Goal: Obtain resource: Obtain resource

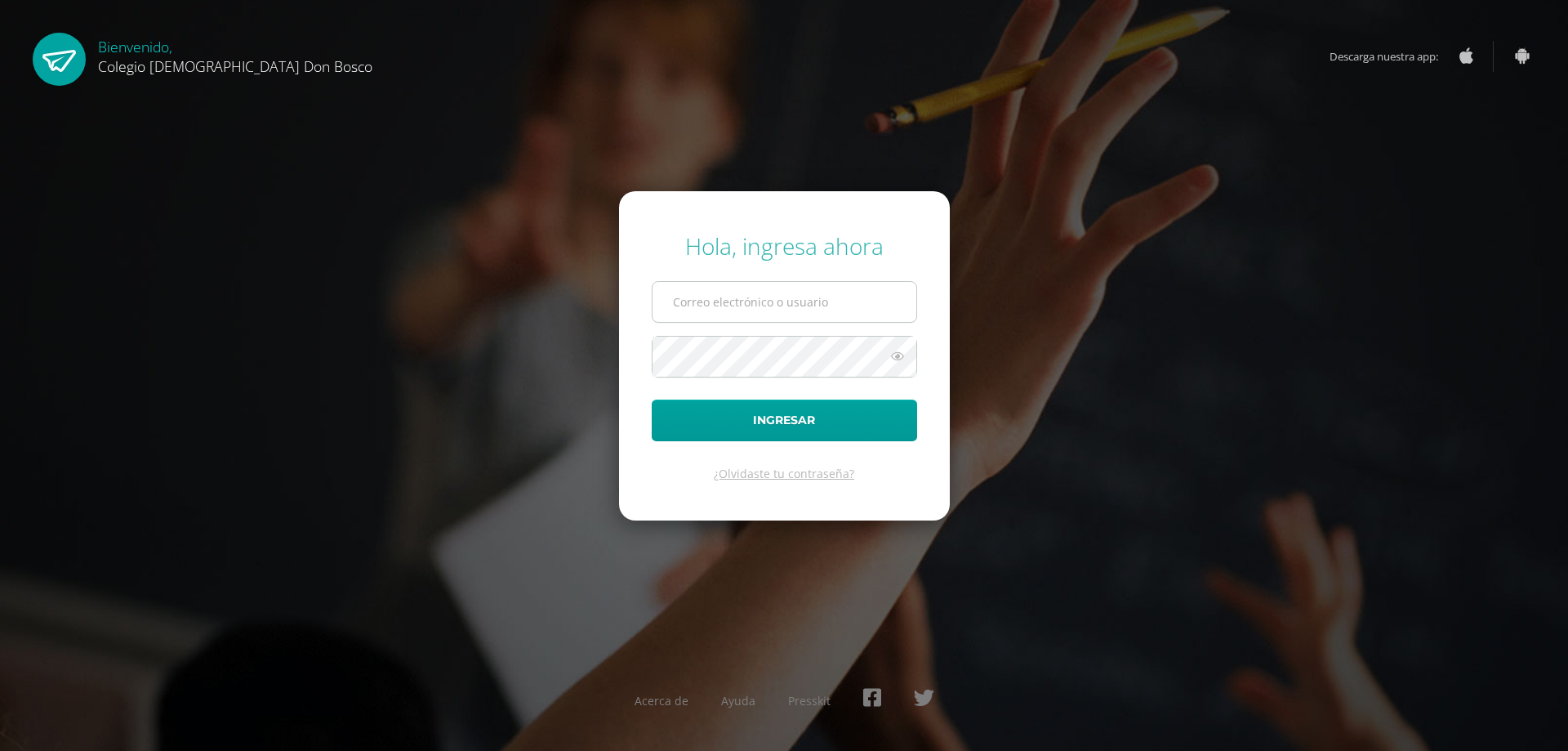
click at [740, 306] on input "text" at bounding box center [784, 301] width 264 height 40
type input "[PERSON_NAME][EMAIL_ADDRESS][DOMAIN_NAME]"
click at [652, 400] on button "Ingresar" at bounding box center [784, 420] width 266 height 41
click at [727, 306] on input "text" at bounding box center [784, 301] width 264 height 40
type input "[PERSON_NAME][EMAIL_ADDRESS][DOMAIN_NAME]"
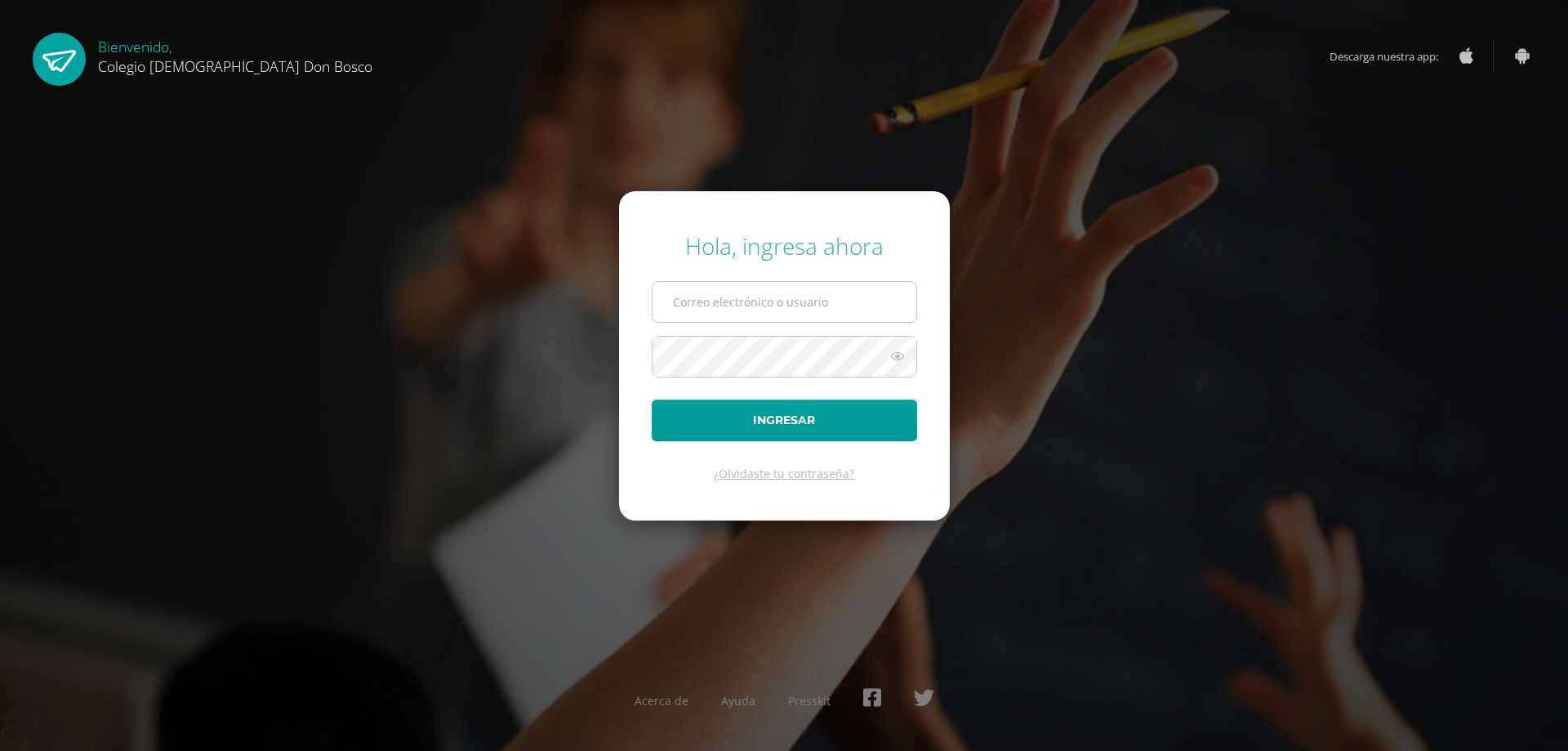
click at [751, 301] on input "text" at bounding box center [784, 301] width 264 height 40
click at [841, 306] on input "luis_pirir@donbosco.edu.gt" at bounding box center [784, 301] width 264 height 40
type input "luis_pirir@donbosco.edu.gt"
click at [652, 400] on button "Ingresar" at bounding box center [784, 420] width 266 height 41
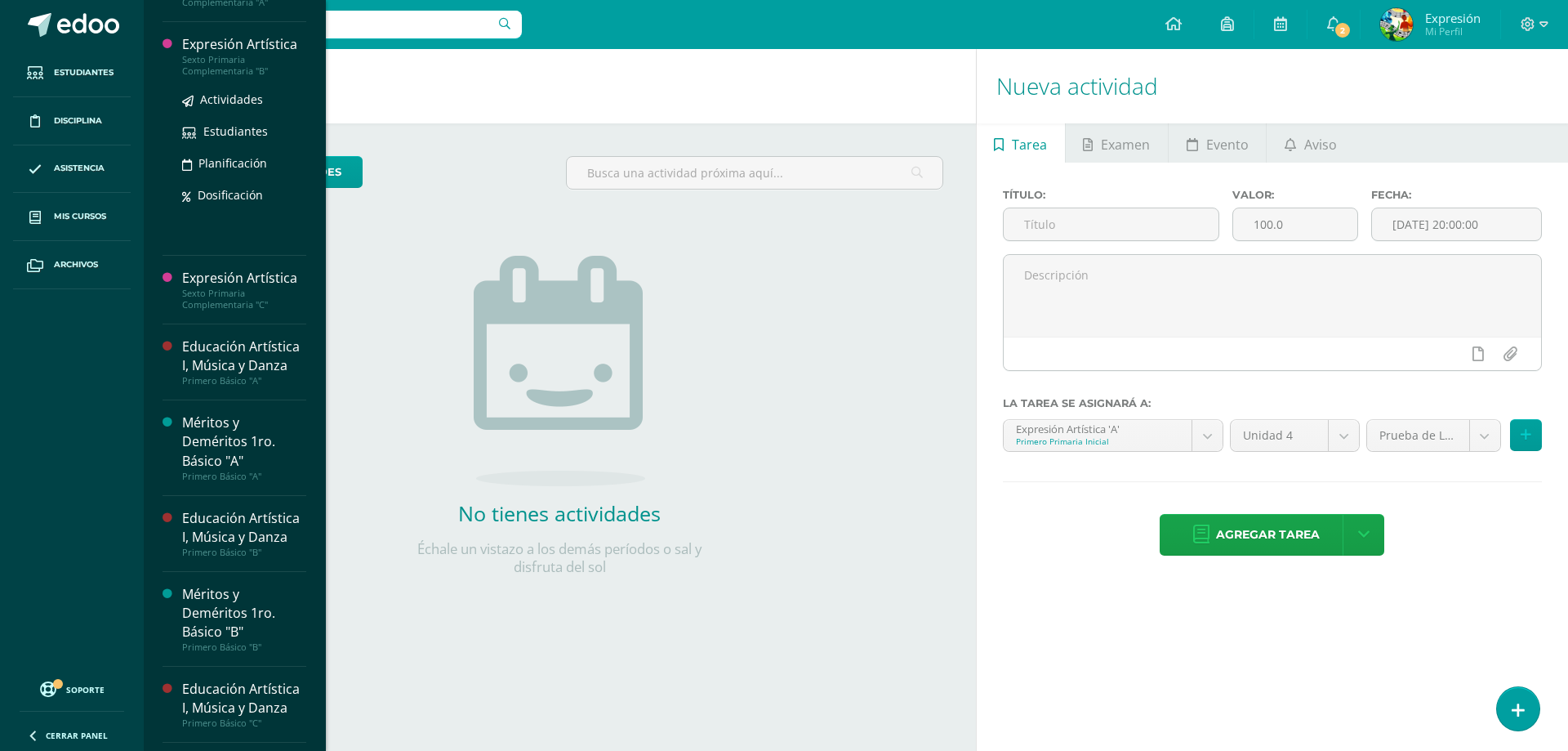
scroll to position [433, 0]
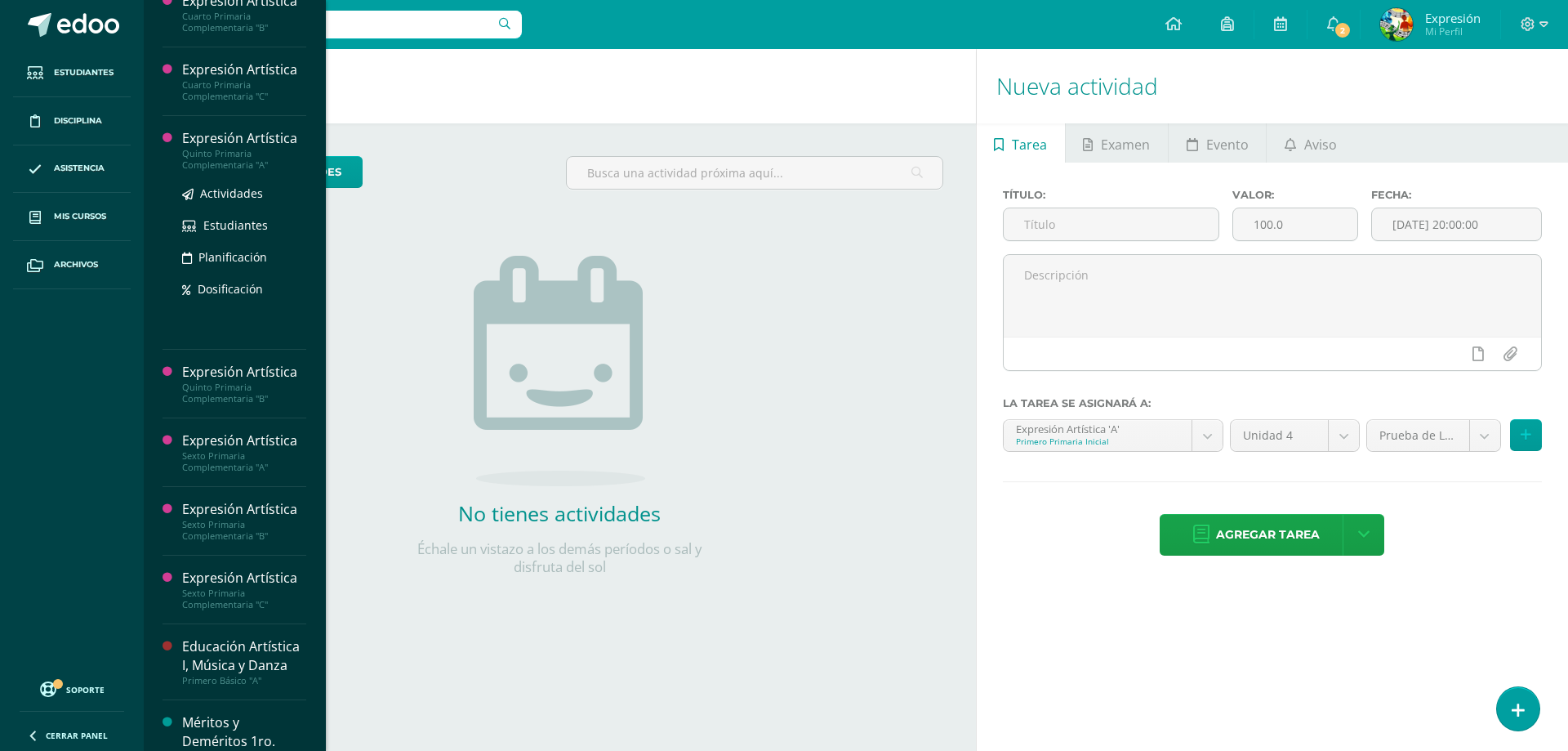
click at [237, 171] on div "Quinto Primaria Complementaria "A"" at bounding box center [244, 159] width 124 height 22
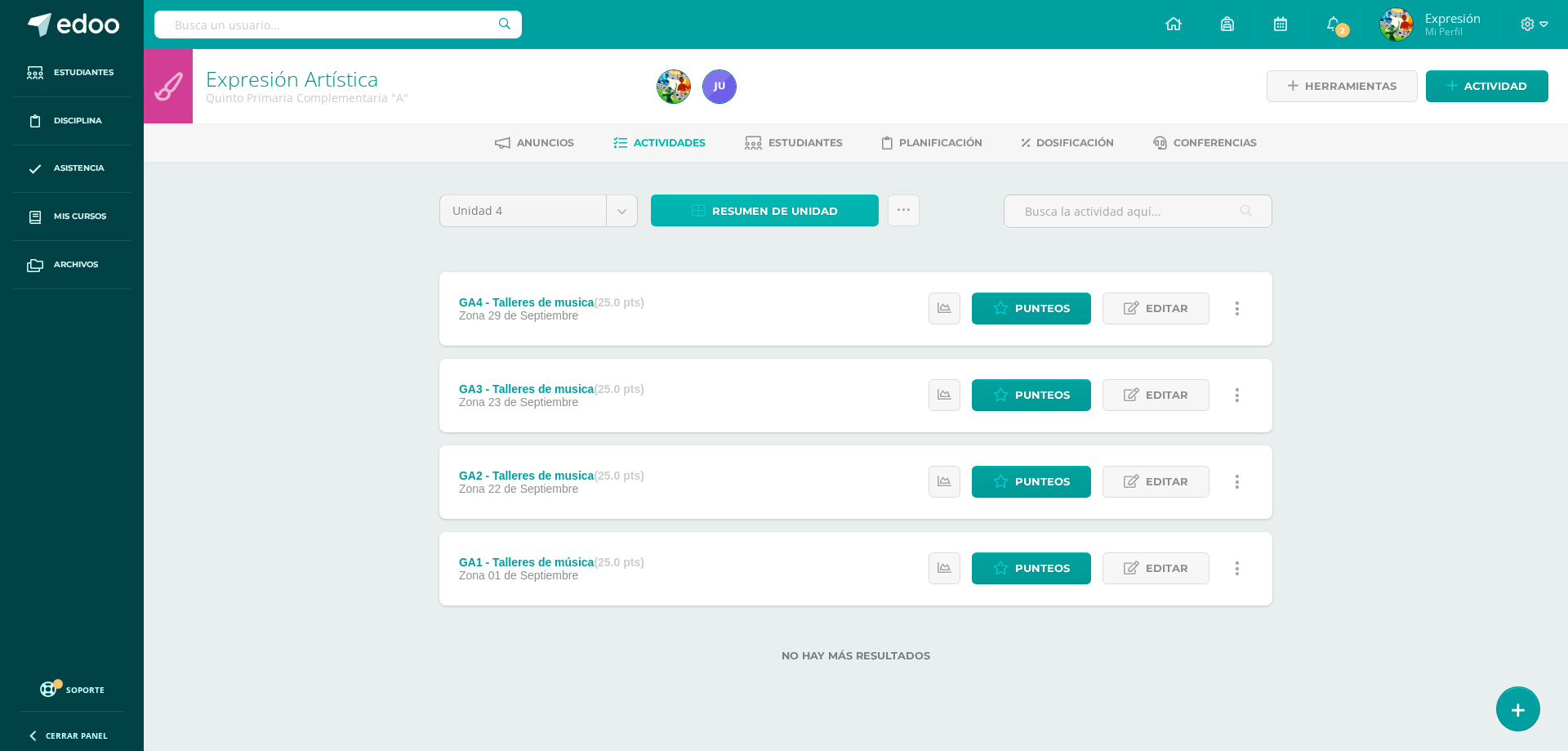
click at [838, 209] on link "Resumen de unidad" at bounding box center [765, 210] width 228 height 32
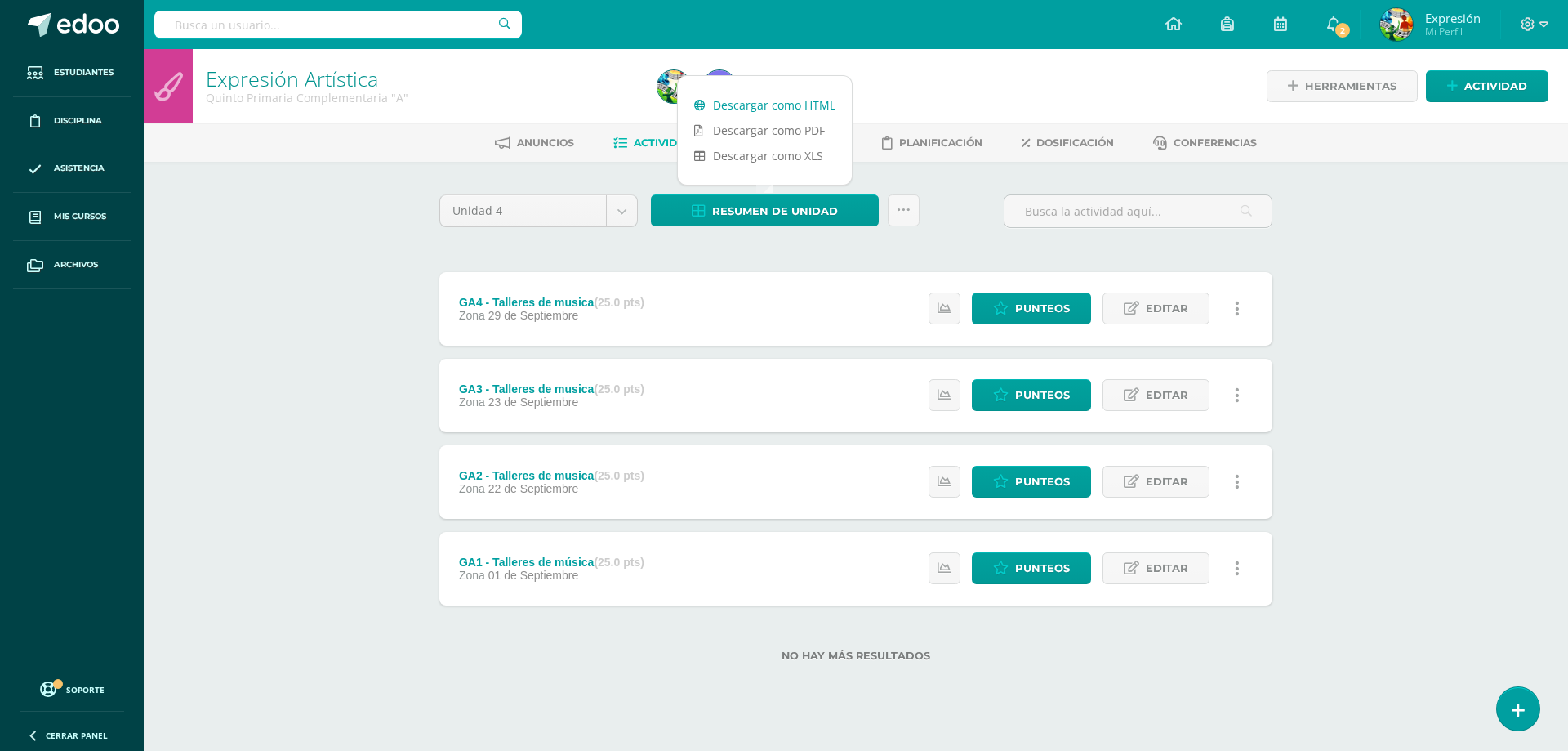
click at [814, 109] on link "Descargar como HTML" at bounding box center [765, 104] width 174 height 25
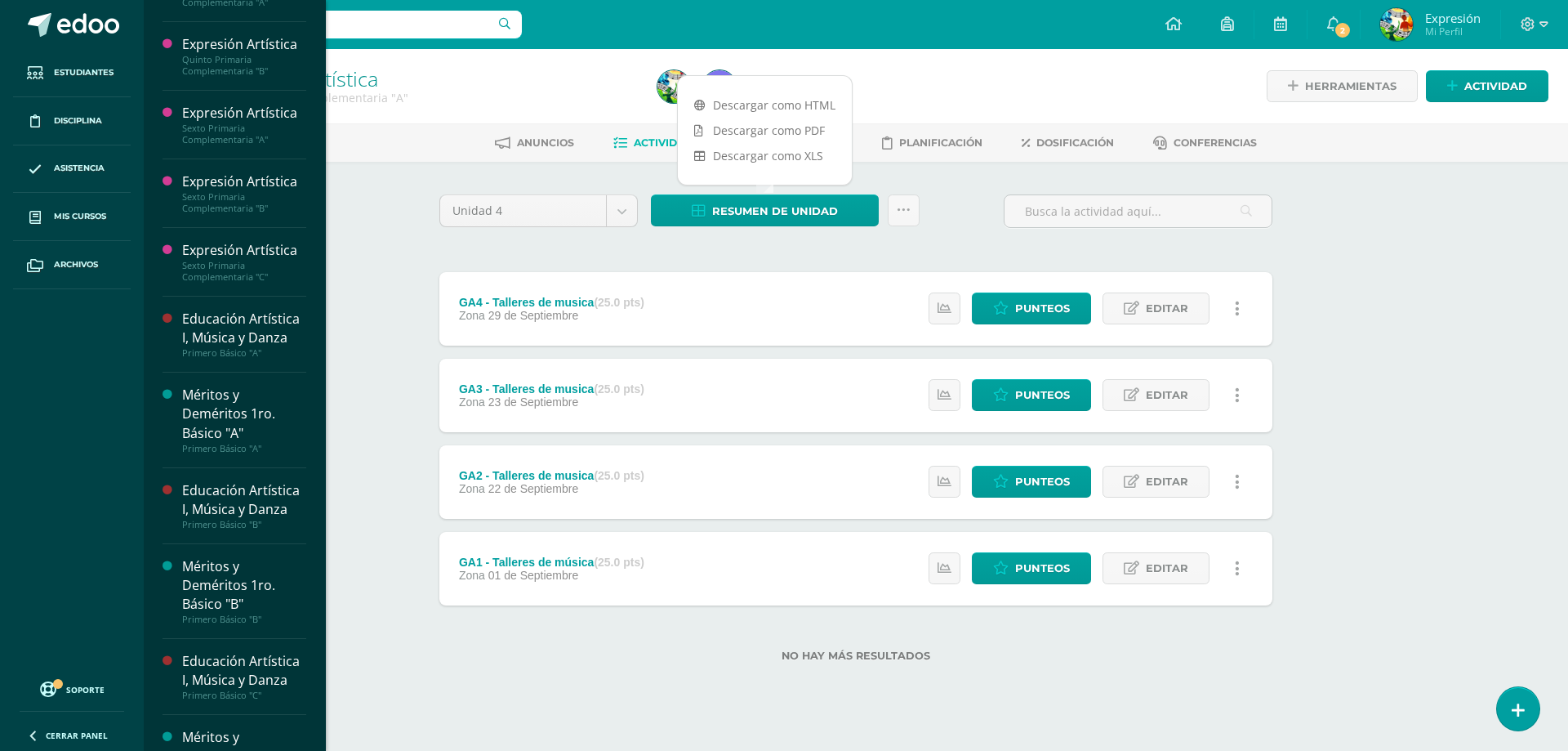
scroll to position [734, 0]
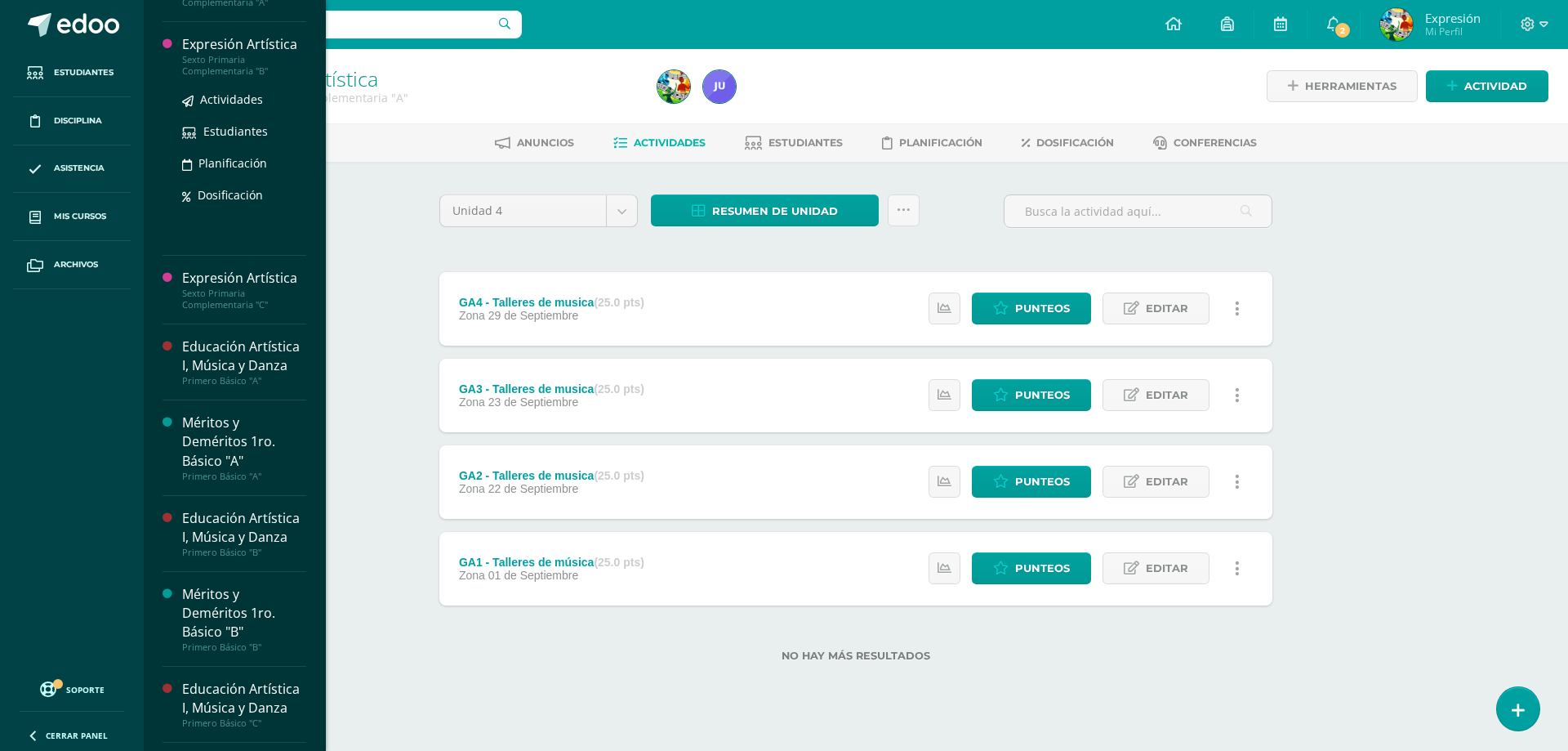
click at [242, 54] on div "Expresión Artística" at bounding box center [244, 45] width 124 height 19
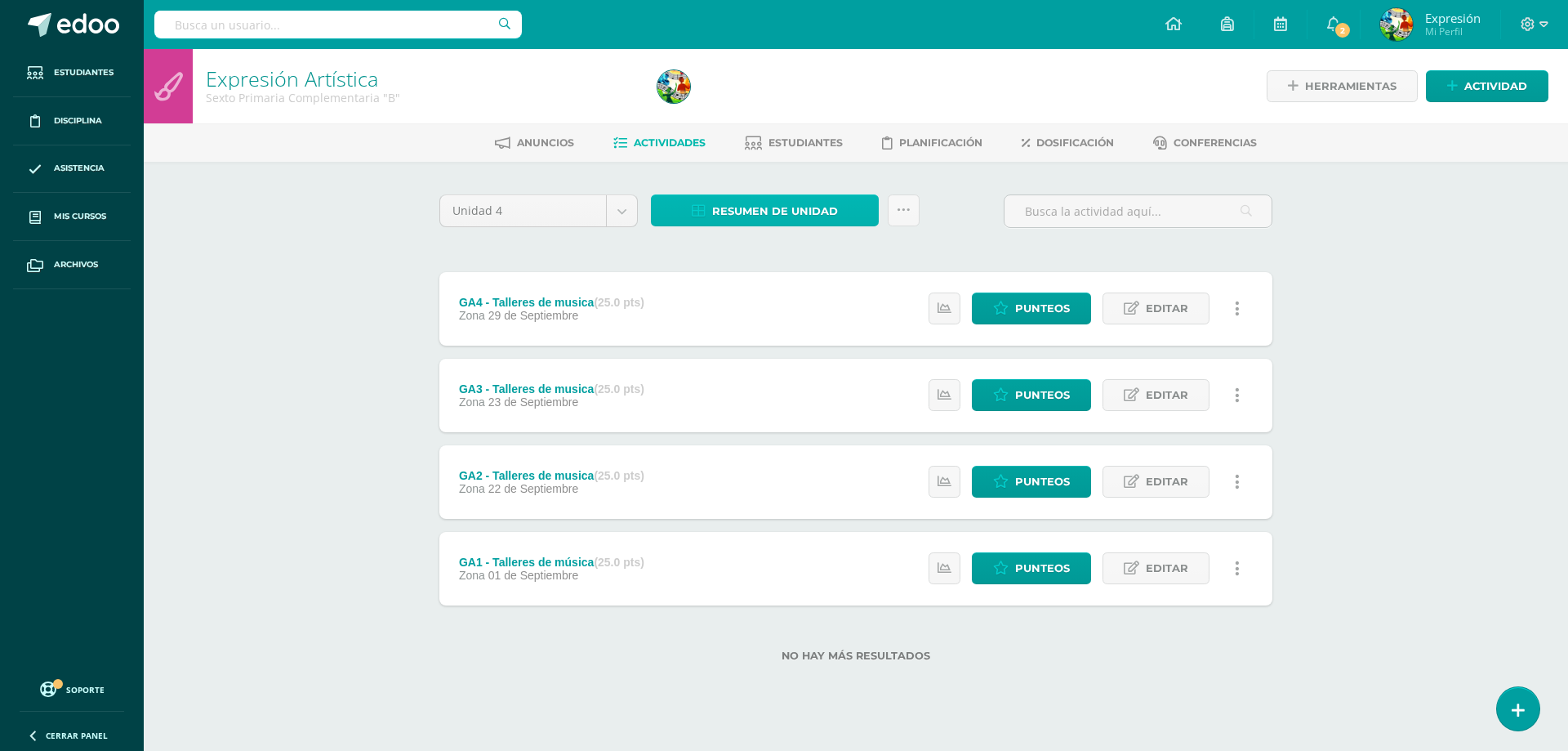
click at [784, 211] on span "Resumen de unidad" at bounding box center [775, 211] width 126 height 30
click at [778, 103] on link "Descargar como HTML" at bounding box center [765, 104] width 174 height 25
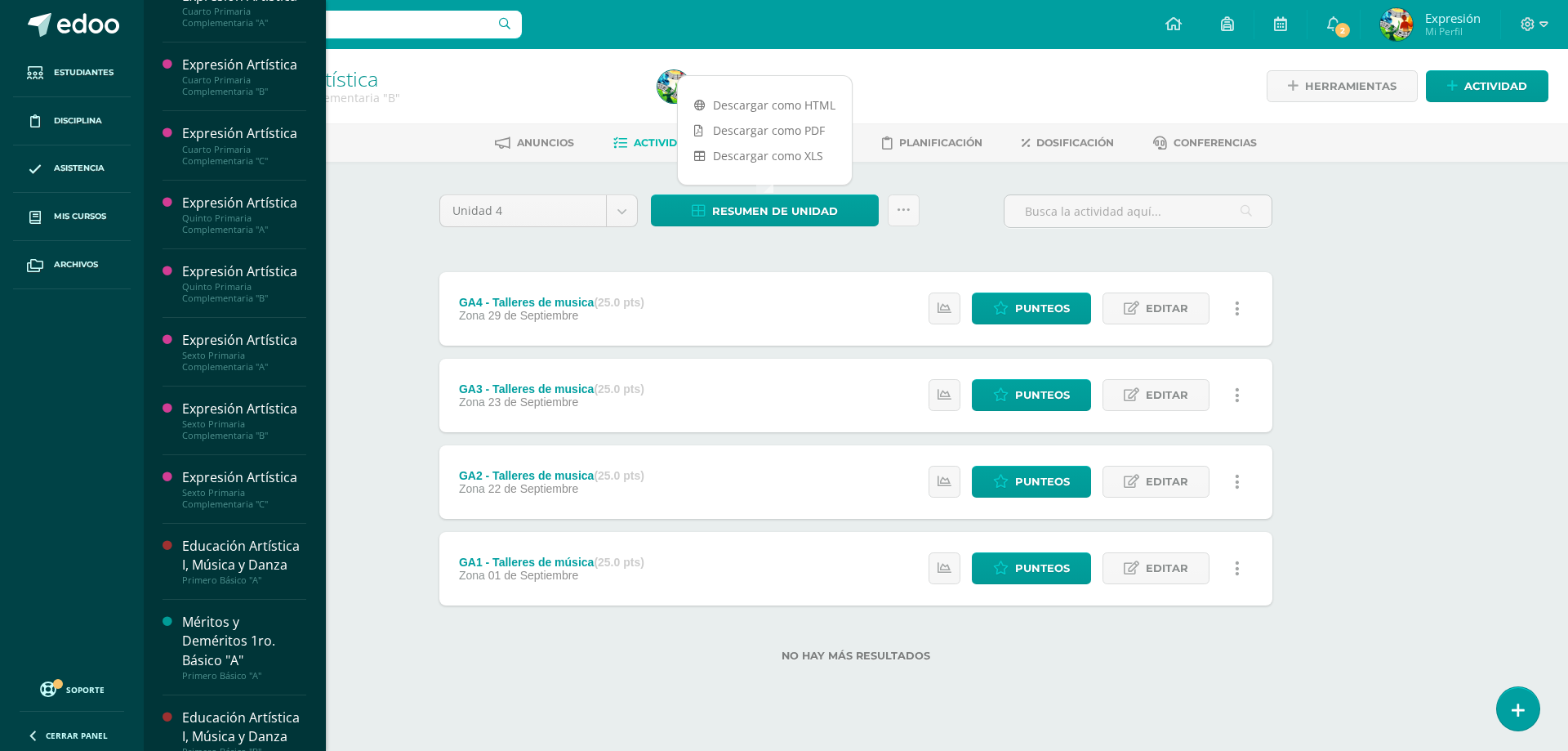
scroll to position [434, 0]
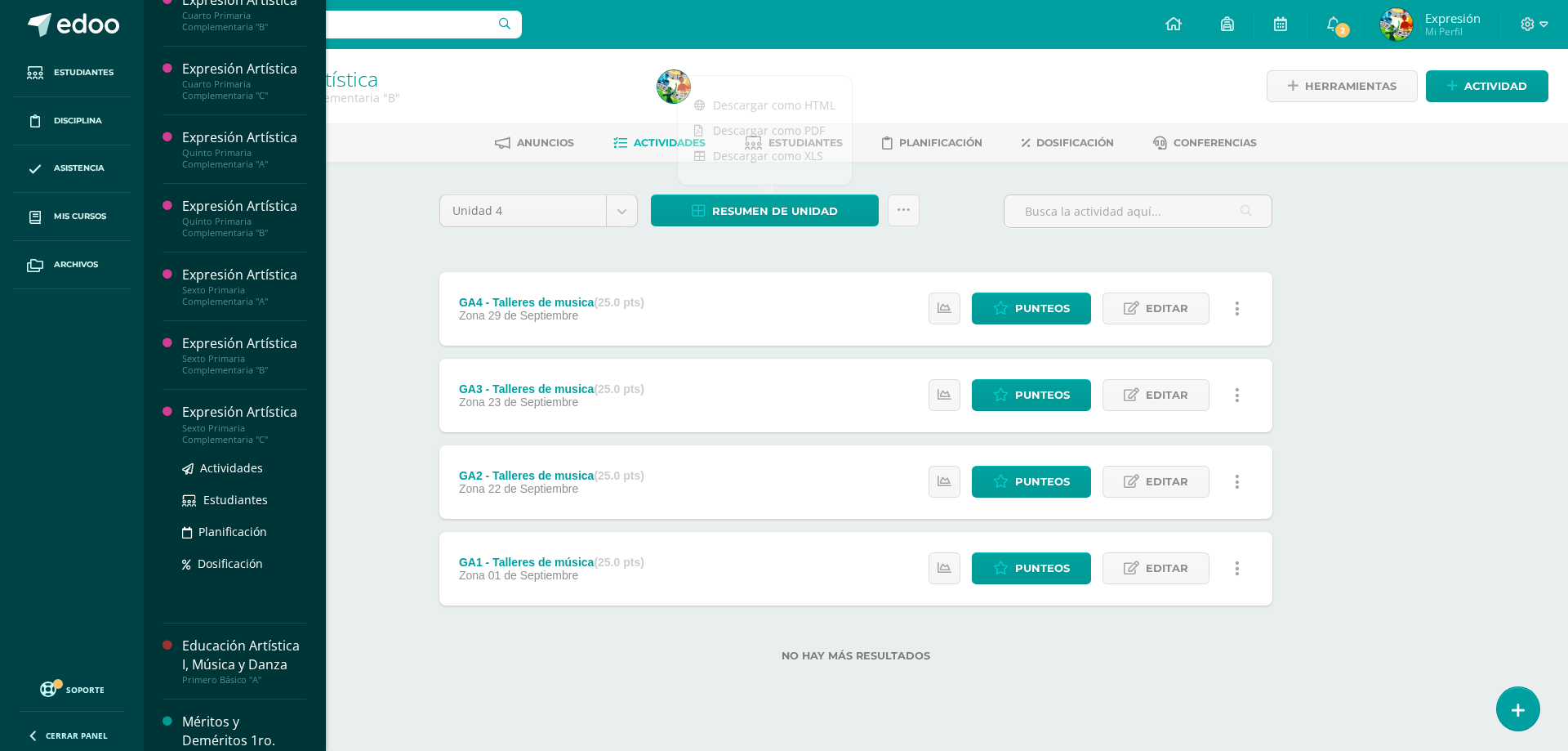
click at [222, 421] on div "Expresión Artística" at bounding box center [244, 413] width 124 height 19
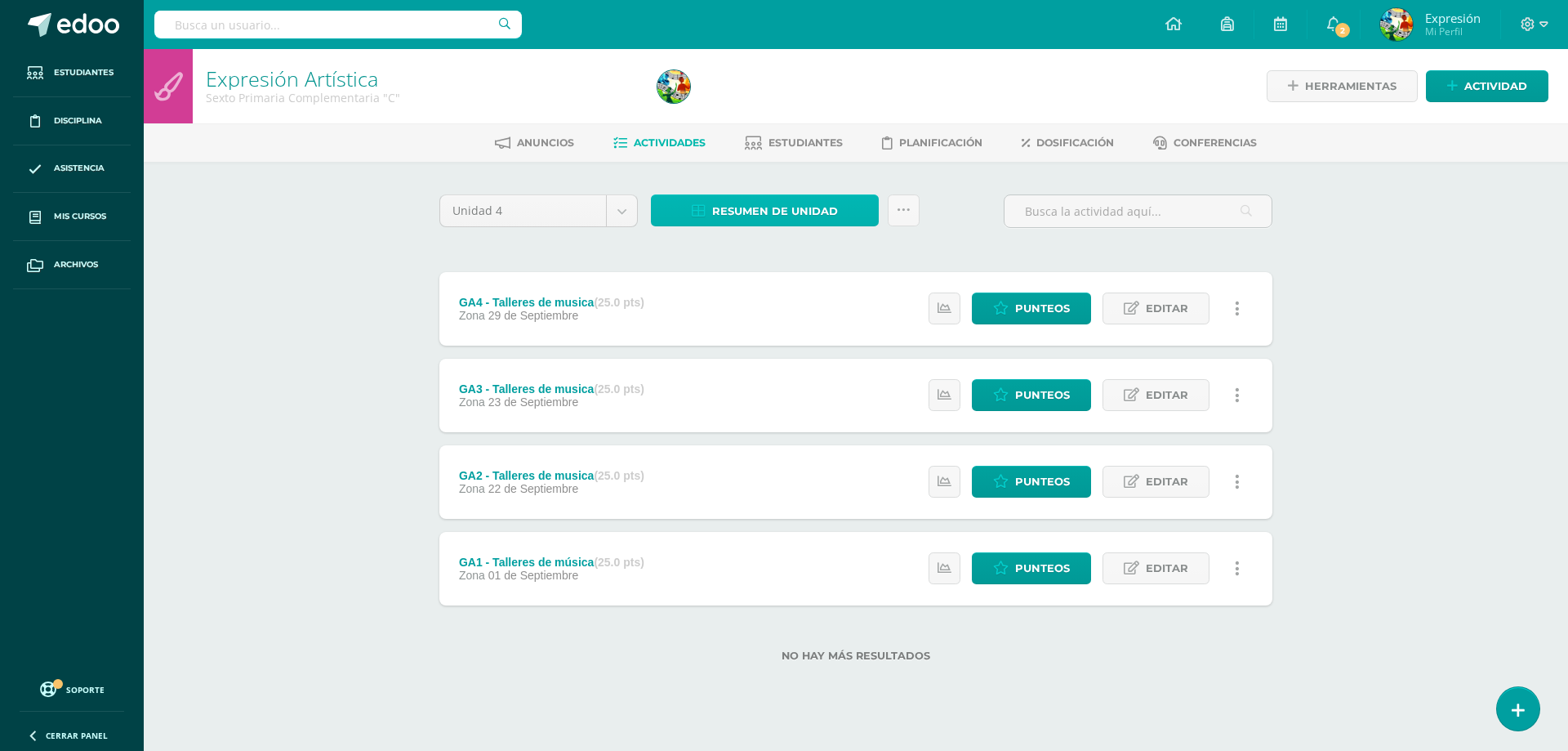
click at [786, 211] on span "Resumen de unidad" at bounding box center [775, 211] width 126 height 30
click at [796, 110] on link "Descargar como HTML" at bounding box center [765, 104] width 174 height 25
click at [320, 237] on div "Expresión Artística Sexto Primaria Complementaria "C" Herramientas Detalle de a…" at bounding box center [856, 382] width 1424 height 665
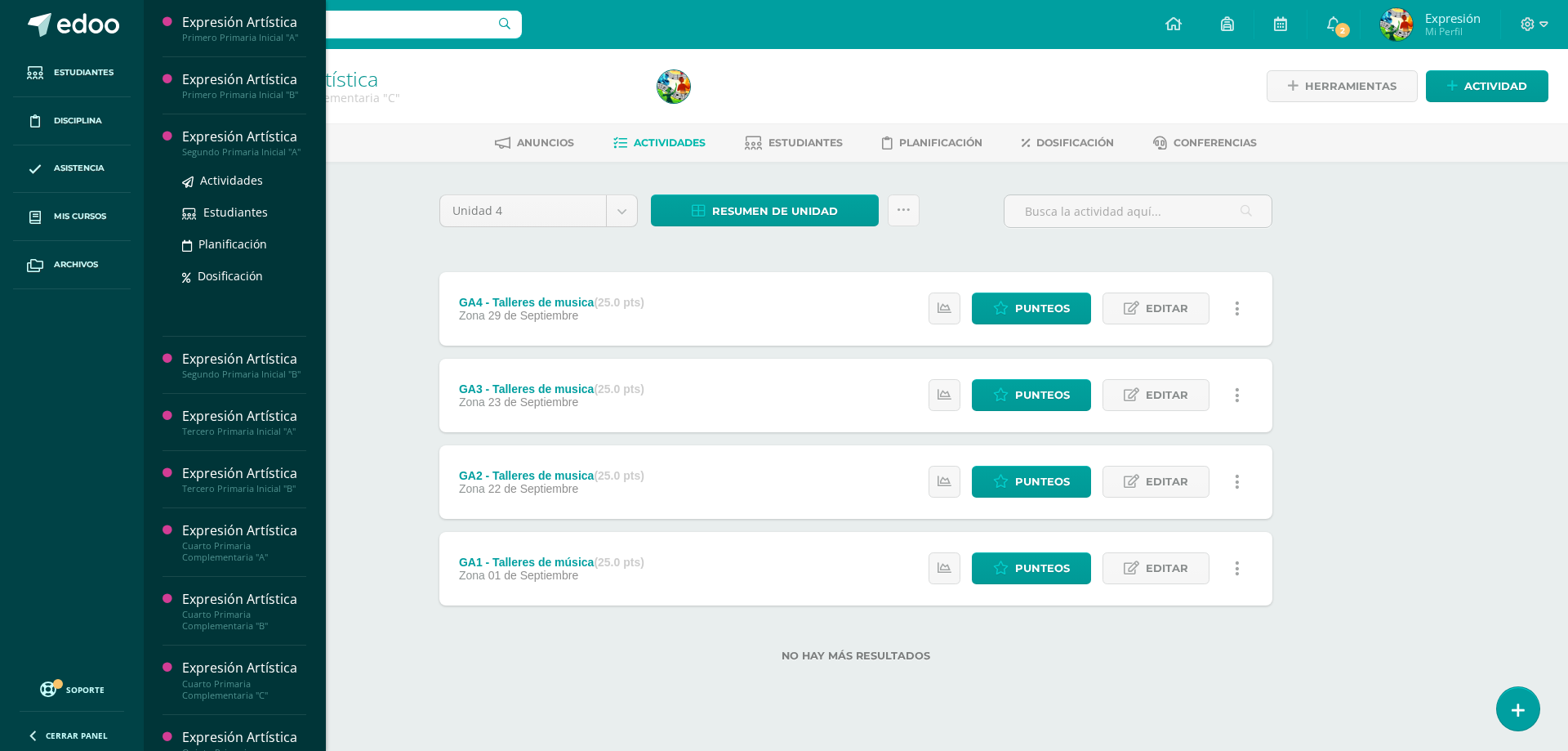
click at [261, 138] on div "Expresión Artística" at bounding box center [244, 137] width 124 height 19
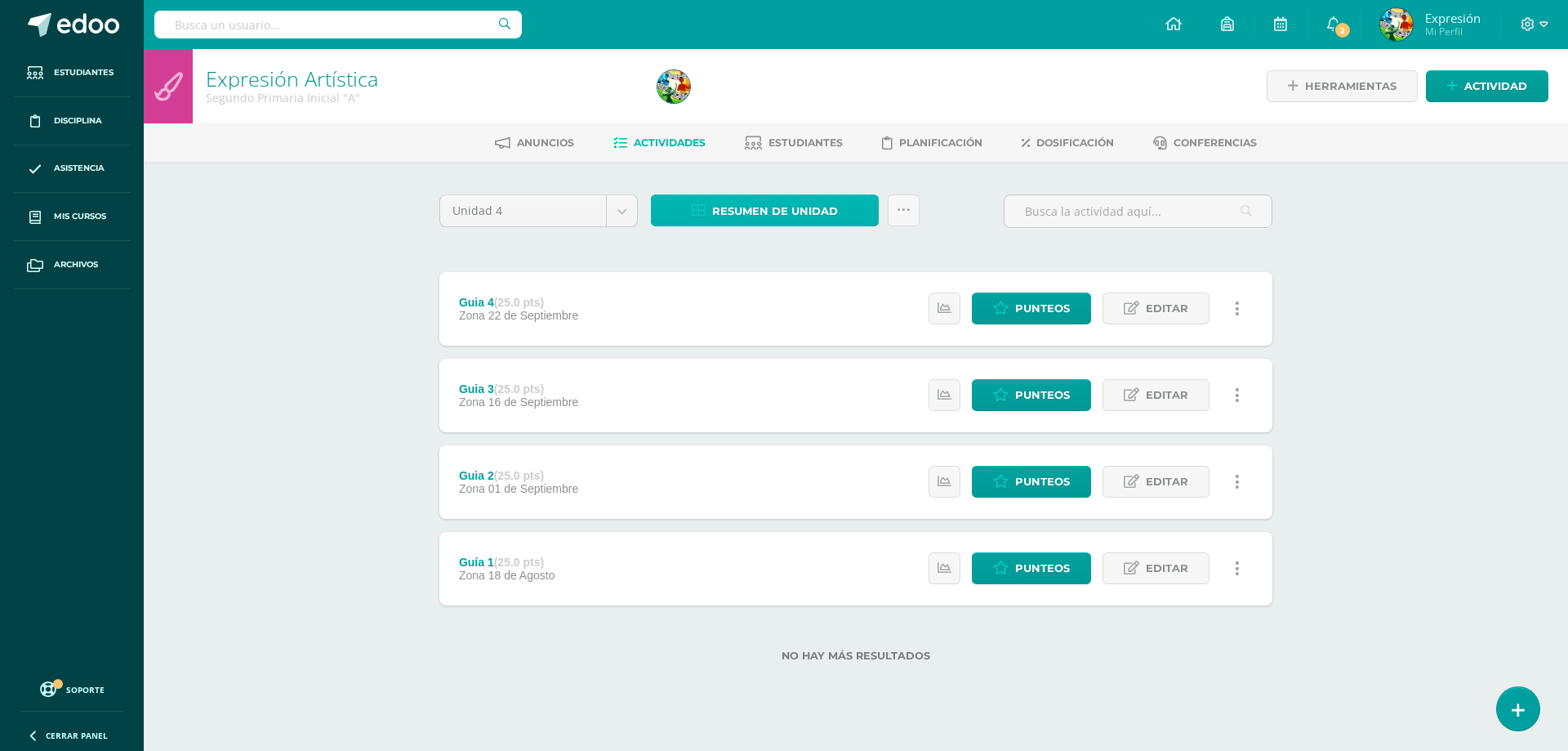
click at [827, 214] on span "Resumen de unidad" at bounding box center [775, 211] width 126 height 30
click at [784, 104] on link "Descargar como HTML" at bounding box center [765, 104] width 174 height 25
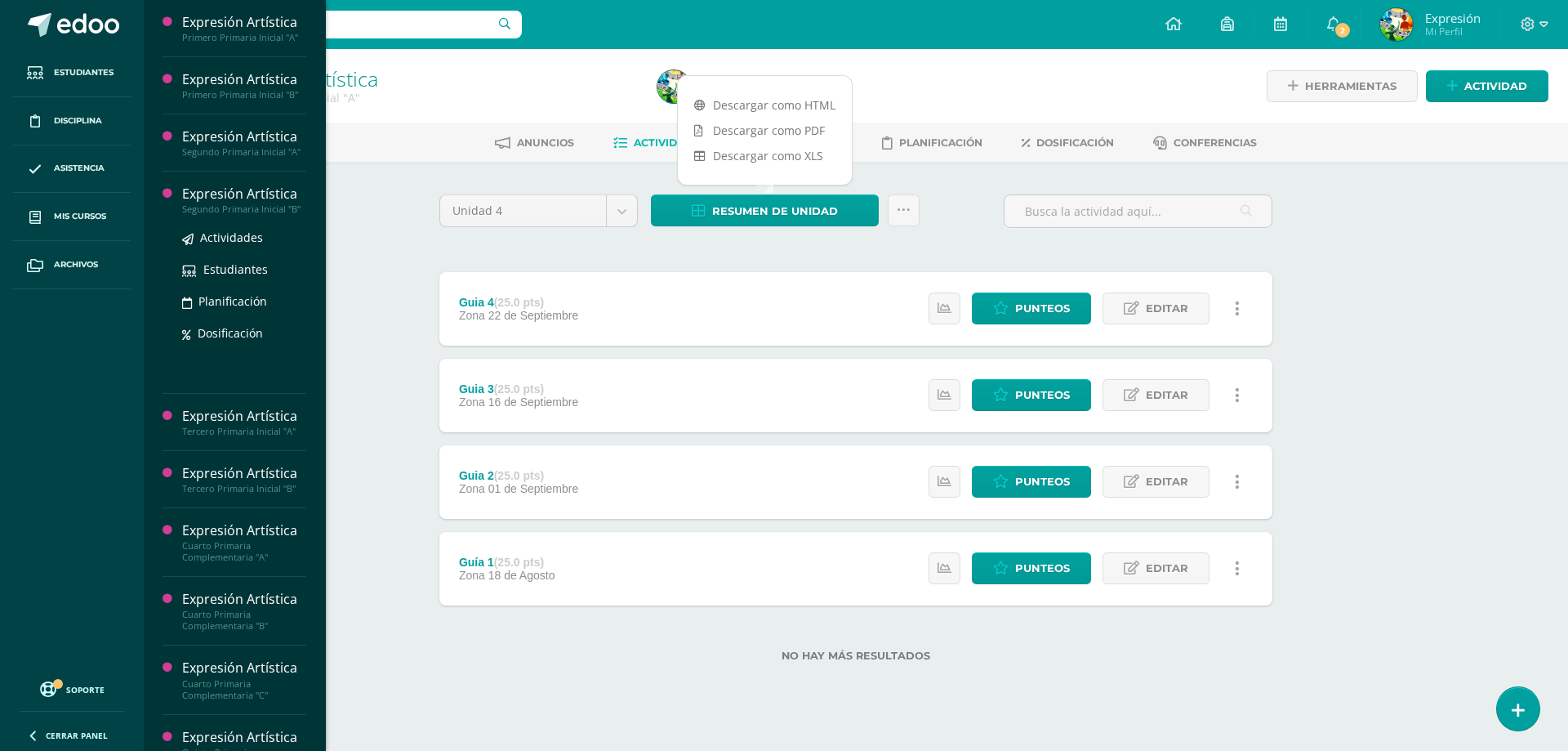
click at [236, 201] on div "Expresión Artística" at bounding box center [244, 194] width 124 height 19
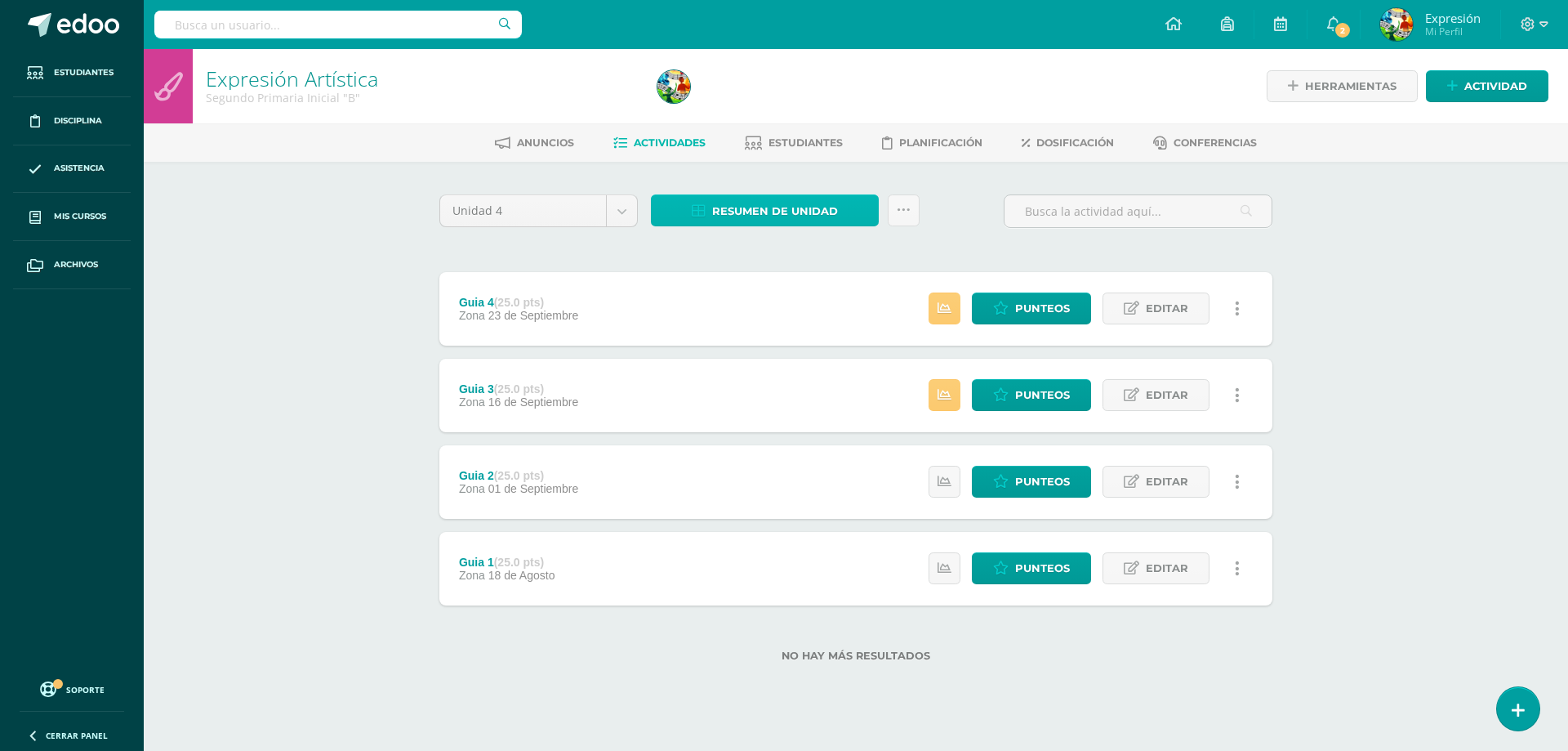
click at [786, 208] on span "Resumen de unidad" at bounding box center [775, 211] width 126 height 30
click at [788, 107] on link "Descargar como HTML" at bounding box center [765, 104] width 174 height 25
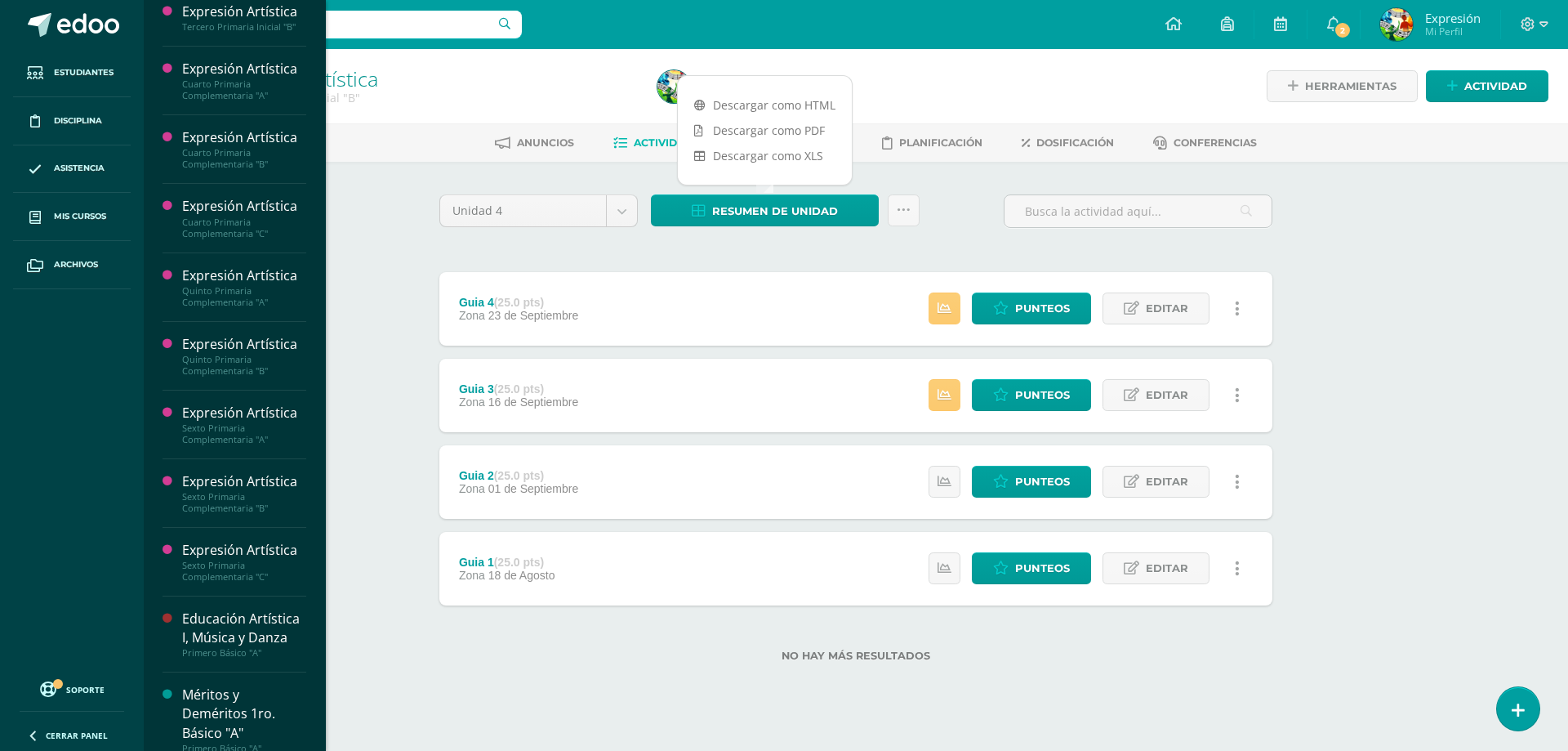
scroll to position [434, 0]
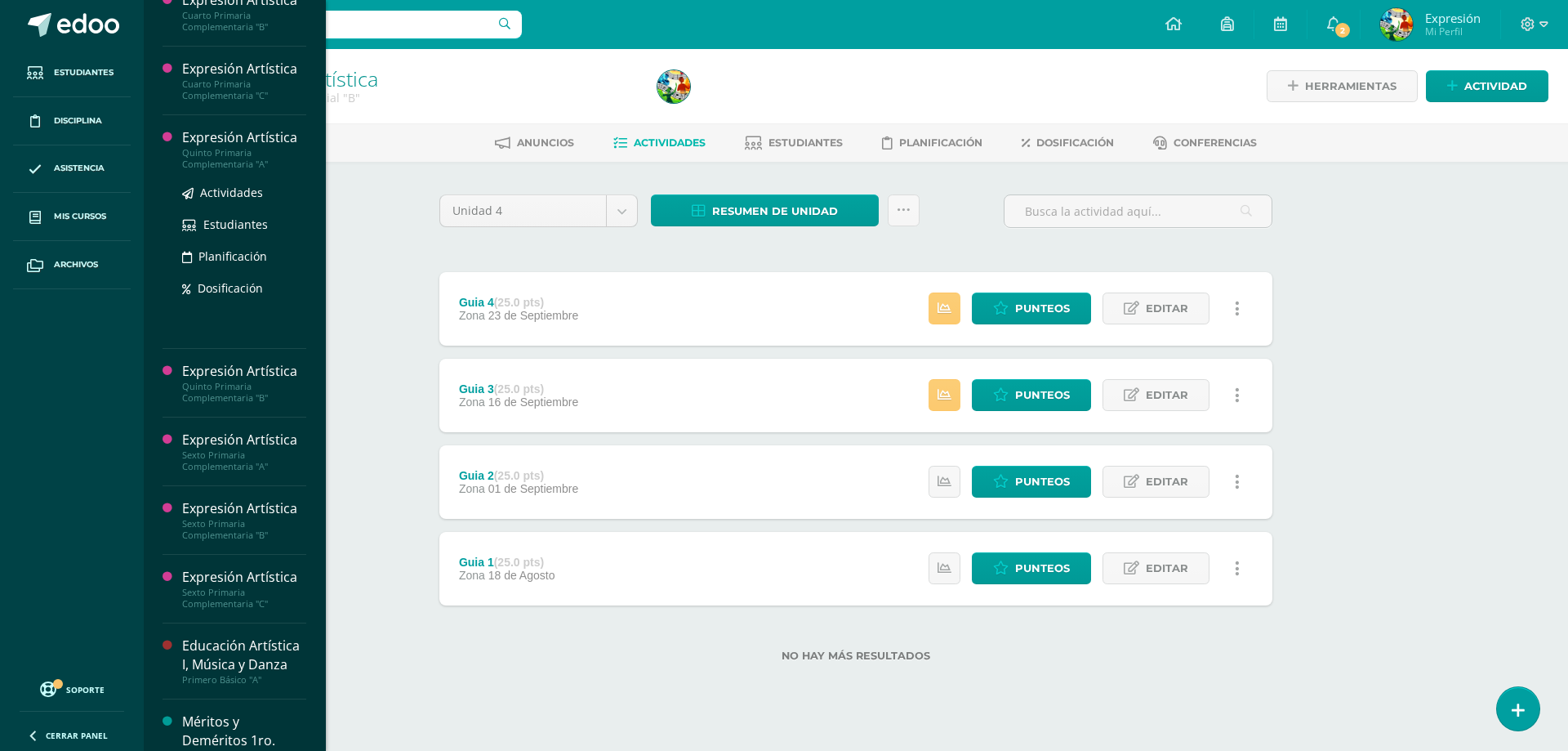
click at [240, 147] on div "Expresión Artística" at bounding box center [244, 138] width 124 height 19
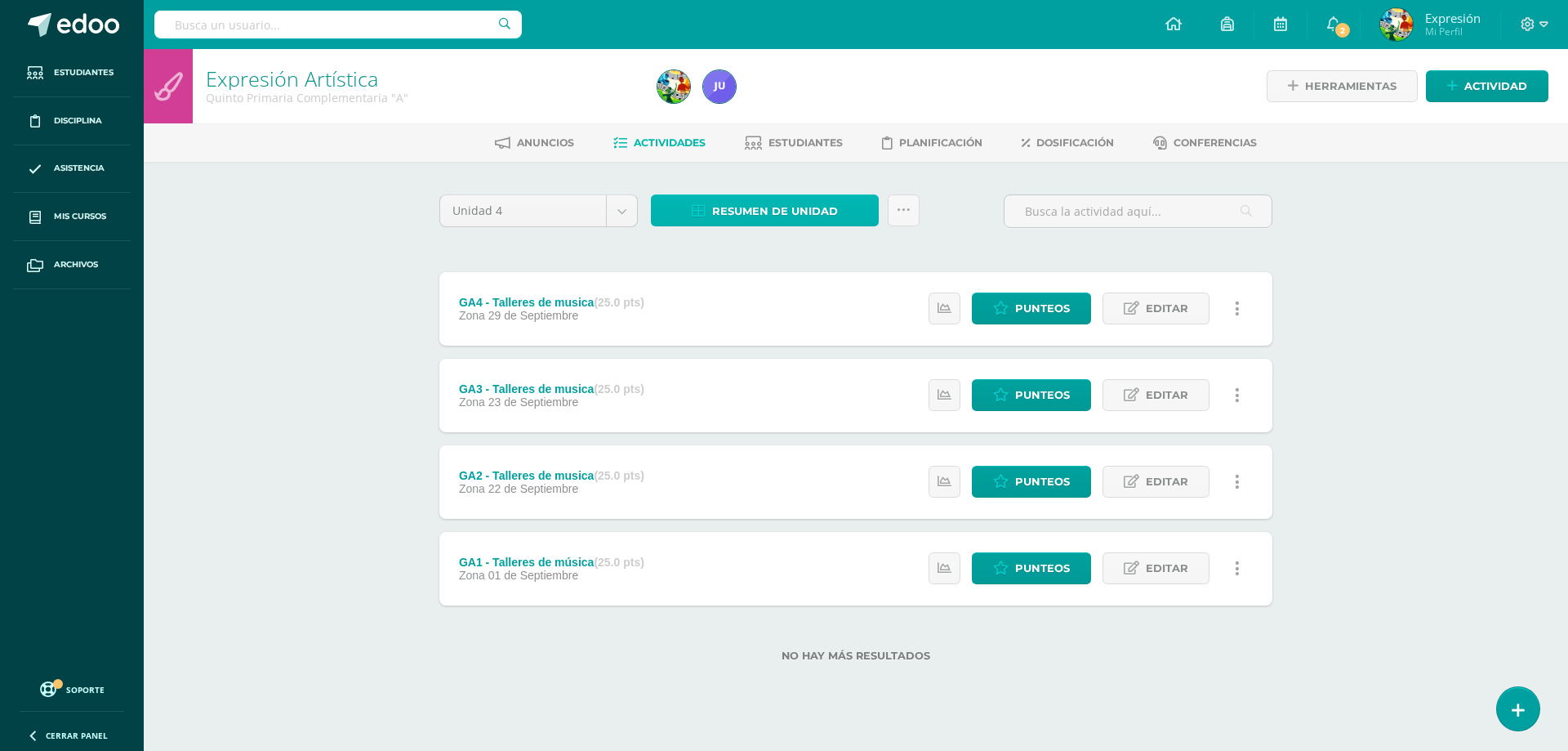
click at [795, 222] on span "Resumen de unidad" at bounding box center [775, 211] width 126 height 30
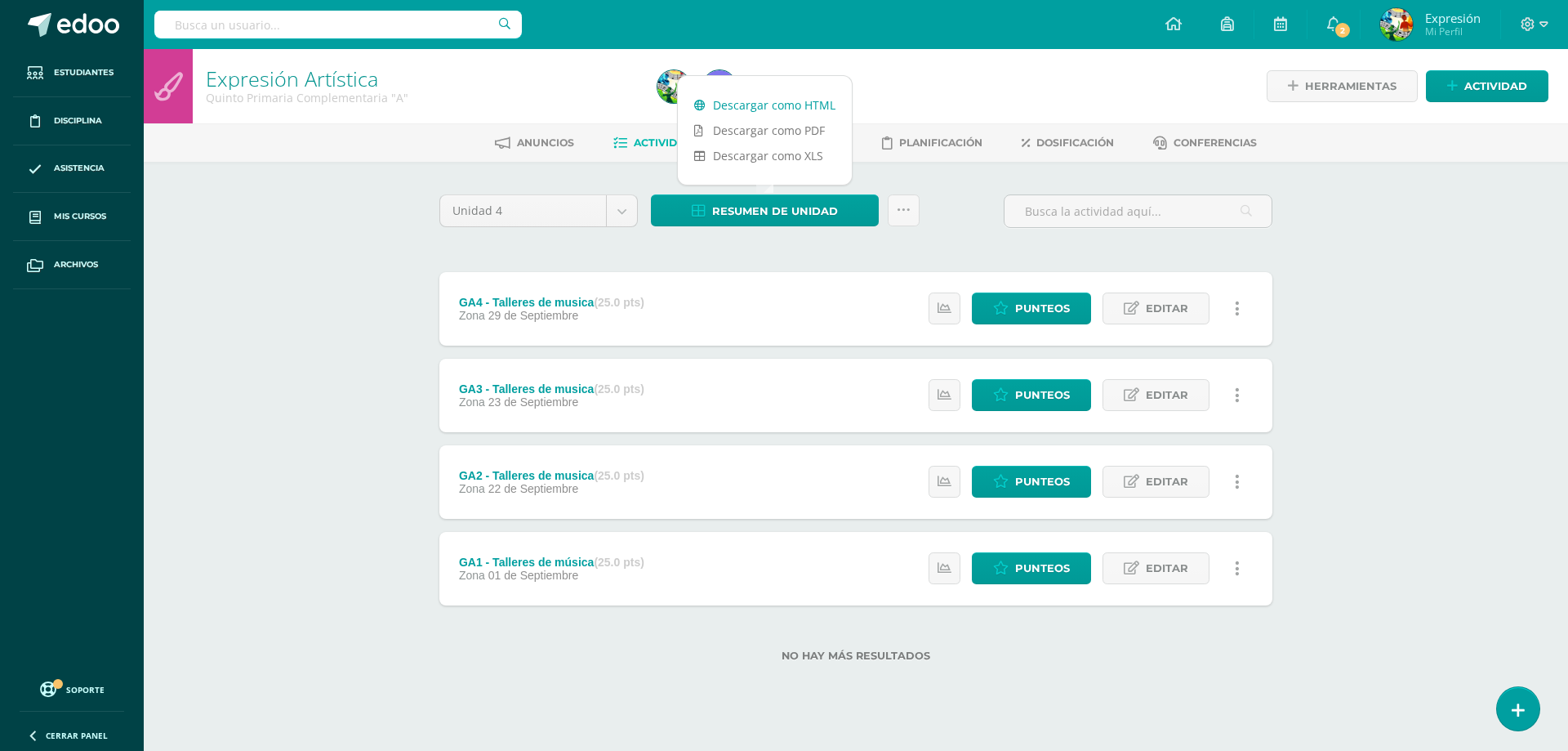
click at [814, 102] on link "Descargar como HTML" at bounding box center [765, 104] width 174 height 25
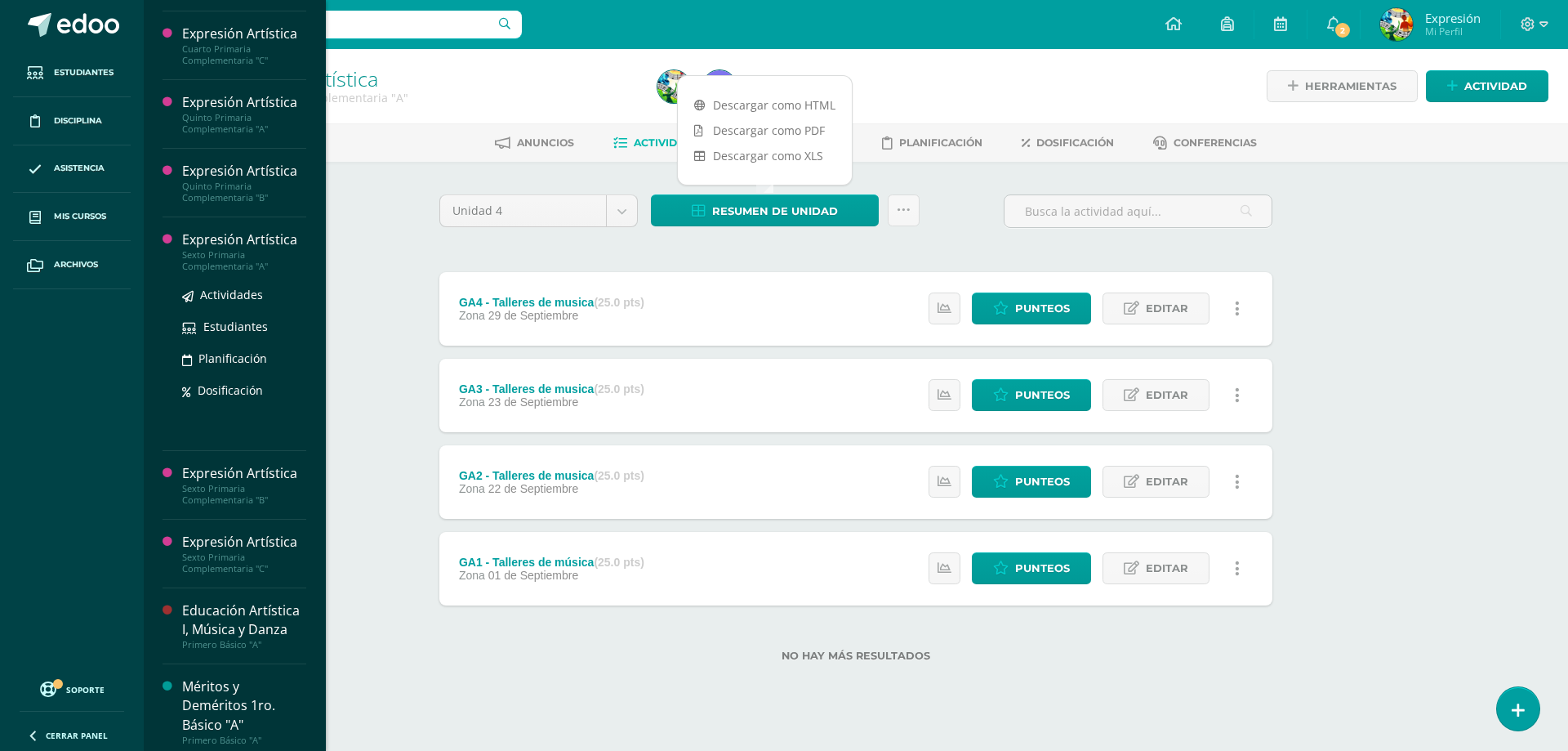
scroll to position [453, 0]
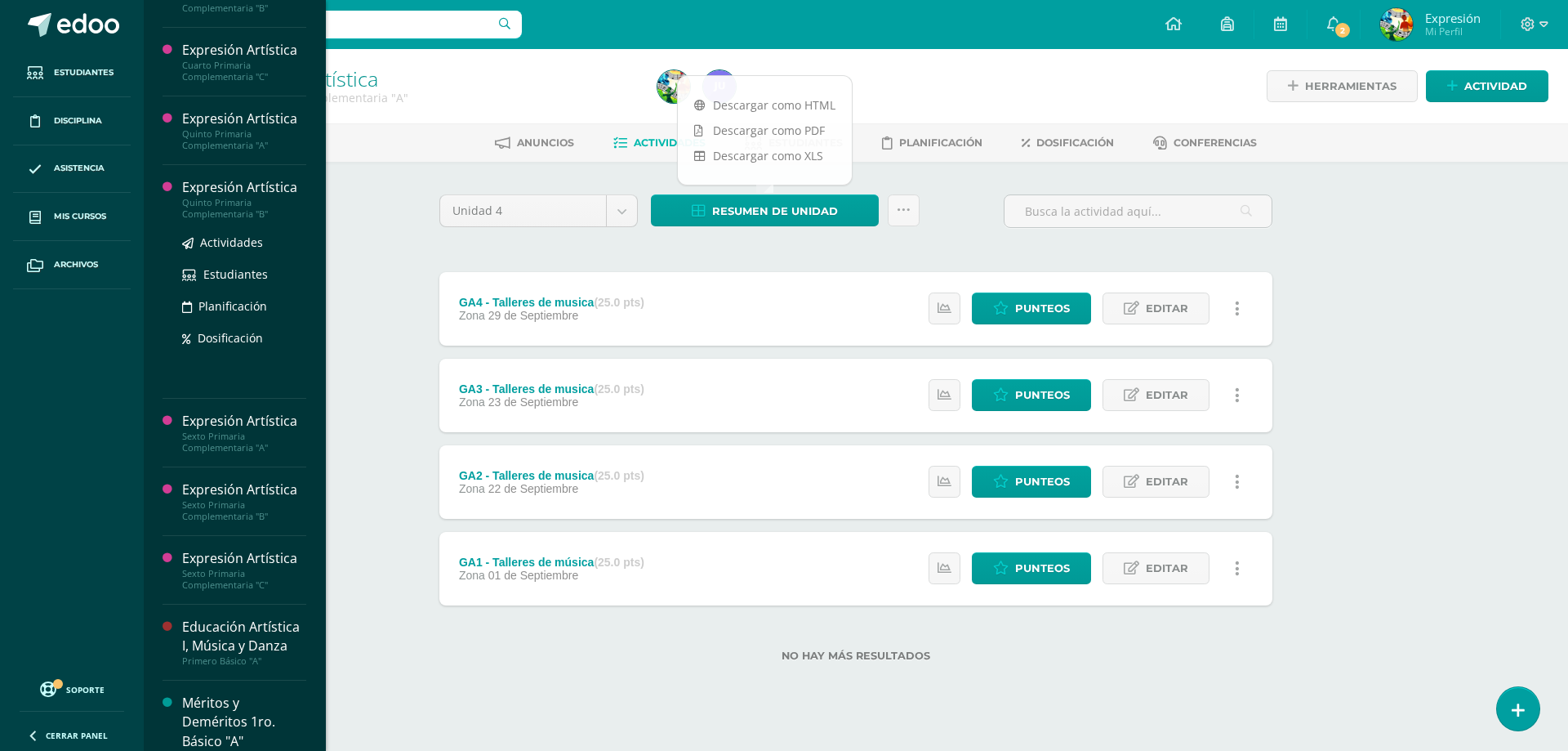
click at [249, 197] on div "Expresión Artística" at bounding box center [244, 187] width 124 height 19
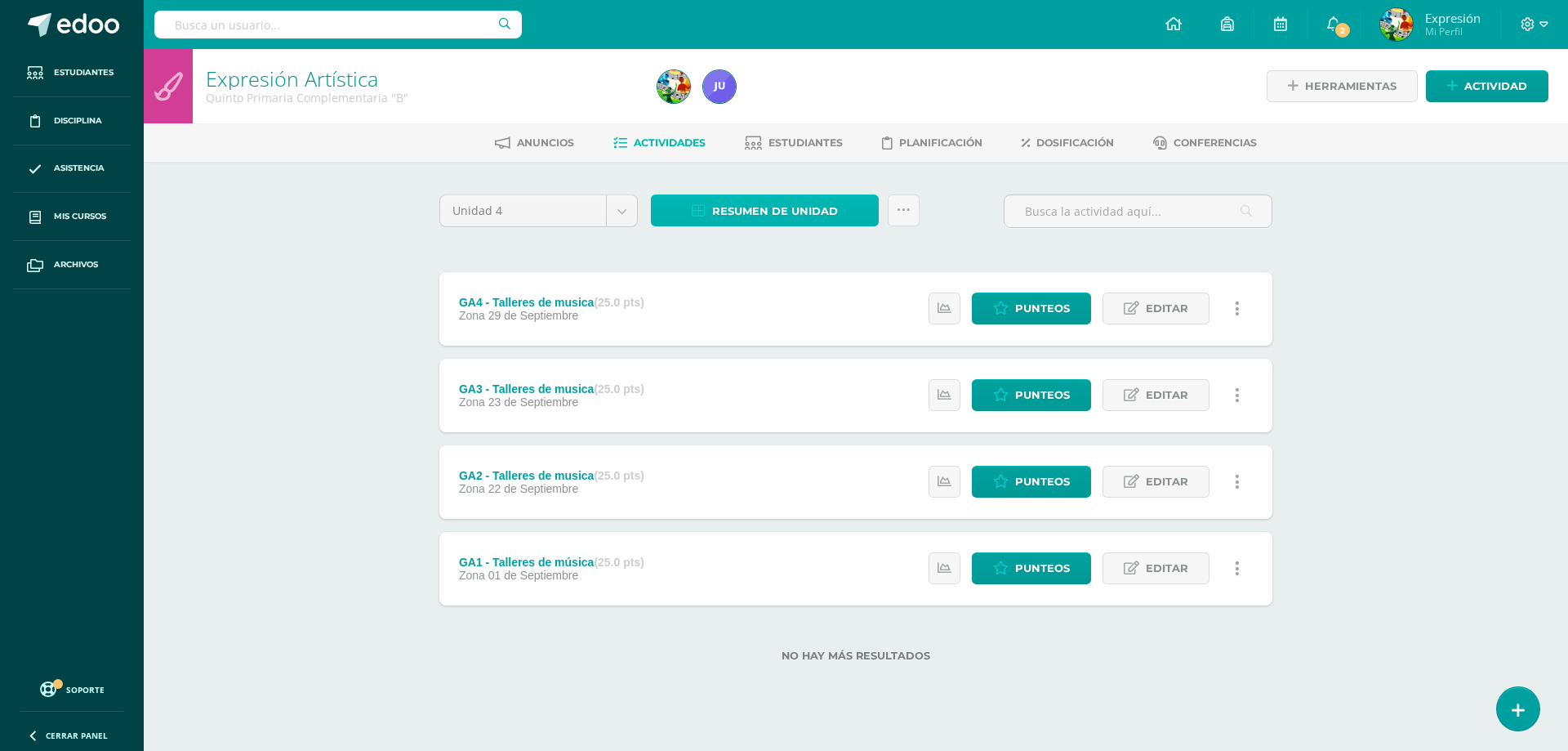
click at [769, 213] on span "Resumen de unidad" at bounding box center [775, 211] width 126 height 30
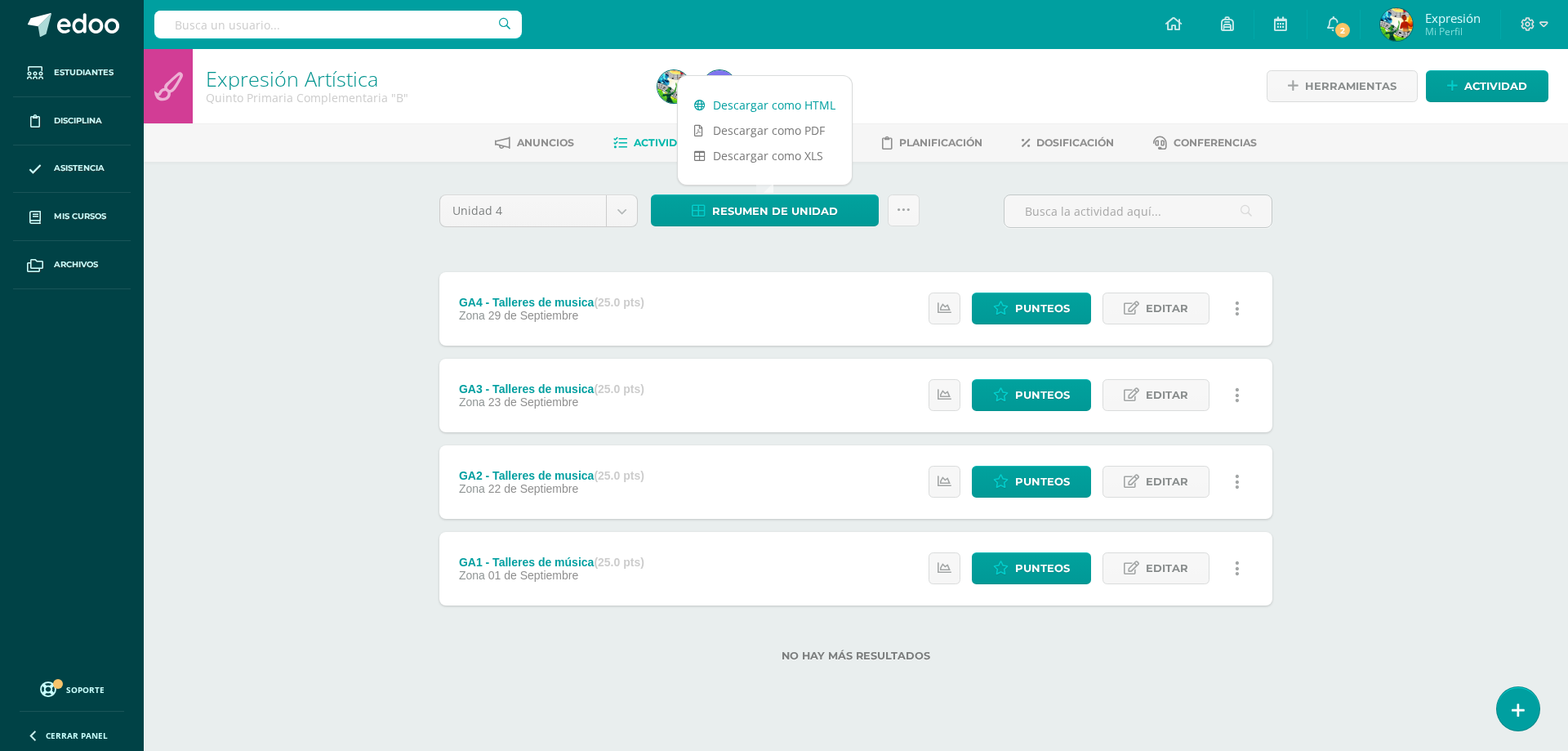
click at [740, 105] on link "Descargar como HTML" at bounding box center [765, 104] width 174 height 25
